Goal: Task Accomplishment & Management: Manage account settings

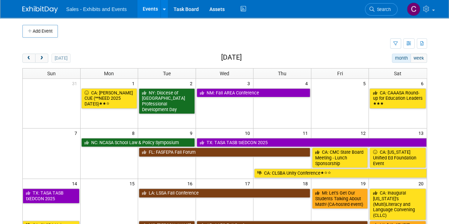
drag, startPoint x: 40, startPoint y: 54, endPoint x: 454, endPoint y: 99, distance: 416.8
click at [40, 54] on button "next" at bounding box center [41, 58] width 13 height 9
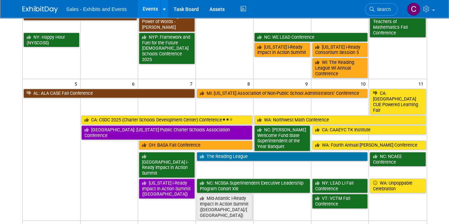
scroll to position [112, 0]
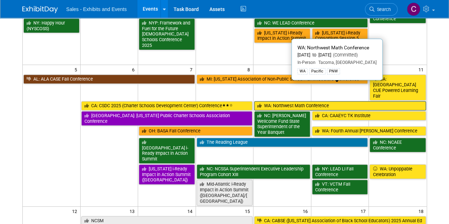
click at [302, 101] on link "WA: Northwest Math Conference" at bounding box center [339, 105] width 171 height 9
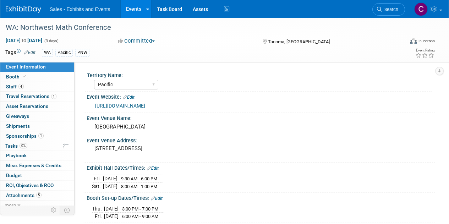
select select "Pacific"
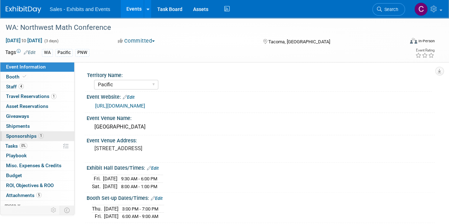
click at [18, 136] on span "Sponsorships 1" at bounding box center [25, 136] width 38 height 6
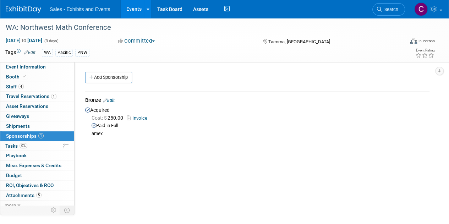
click at [145, 115] on link "Invoice" at bounding box center [138, 117] width 23 height 5
click at [127, 4] on link "Events" at bounding box center [134, 9] width 26 height 18
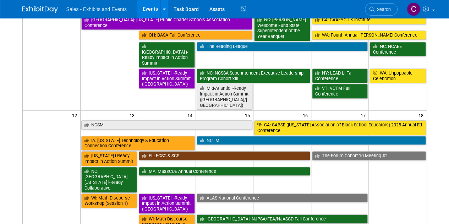
scroll to position [213, 0]
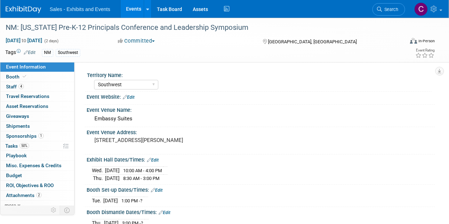
select select "Southwest"
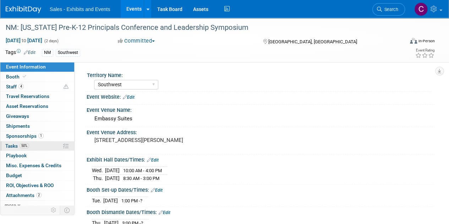
click at [15, 144] on span "Tasks 50%" at bounding box center [17, 146] width 24 height 6
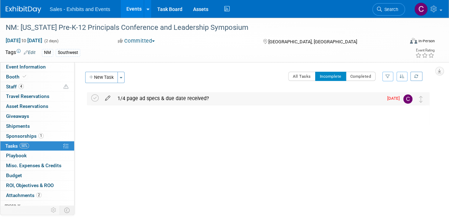
click at [106, 98] on icon at bounding box center [108, 96] width 12 height 9
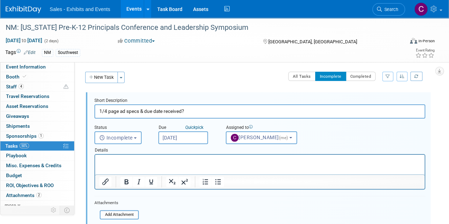
click at [182, 138] on input "[DATE]" at bounding box center [183, 137] width 50 height 13
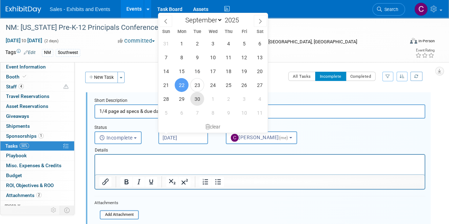
click at [201, 97] on span "30" at bounding box center [197, 99] width 14 height 14
type input "[DATE]"
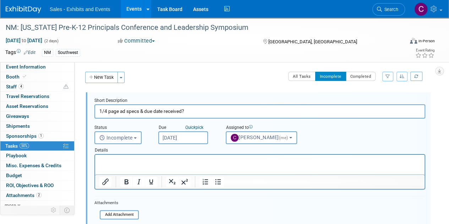
scroll to position [96, 0]
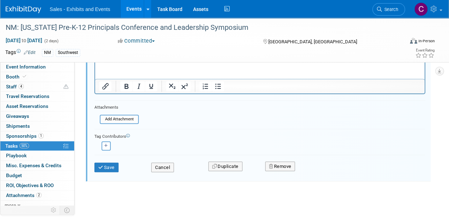
click at [105, 171] on div "Save Cancel Duplicate Remove" at bounding box center [260, 166] width 342 height 17
click at [104, 165] on button "Save" at bounding box center [106, 168] width 24 height 10
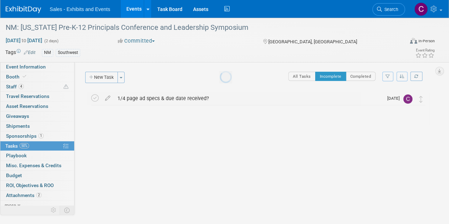
scroll to position [0, 0]
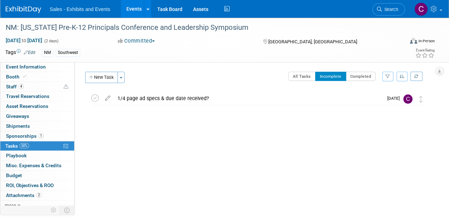
click at [135, 12] on link "Events" at bounding box center [134, 9] width 26 height 18
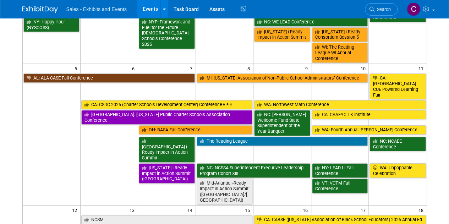
scroll to position [106, 0]
